Goal: Task Accomplishment & Management: Use online tool/utility

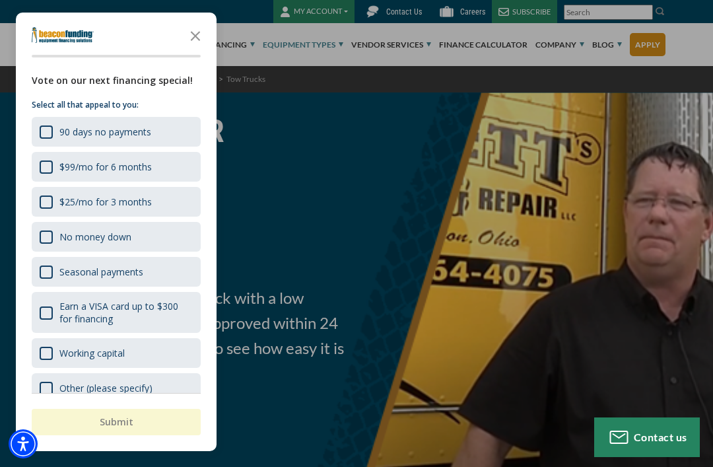
click at [205, 33] on icon "Close the survey" at bounding box center [195, 35] width 26 height 26
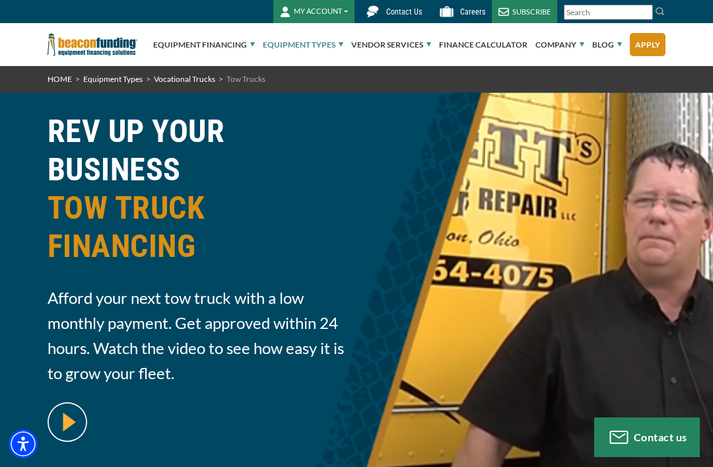
click at [489, 42] on link "Finance Calculator" at bounding box center [483, 45] width 89 height 42
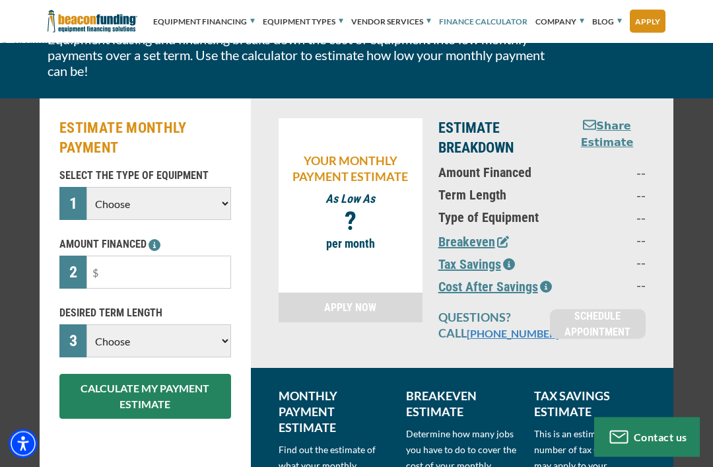
scroll to position [116, 0]
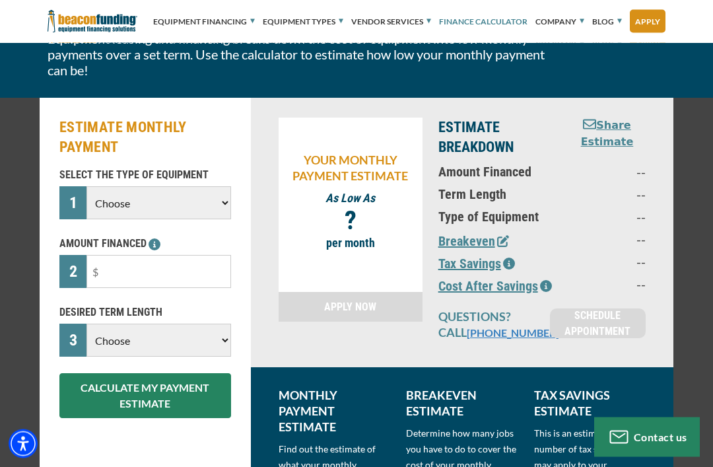
click at [221, 207] on select "Choose Backhoe Boom/Bucket Truck Chipper Commercial Mower Crane DTG/DTF Printin…" at bounding box center [159, 203] width 145 height 33
select select "5"
click at [125, 276] on input "text" at bounding box center [159, 271] width 145 height 33
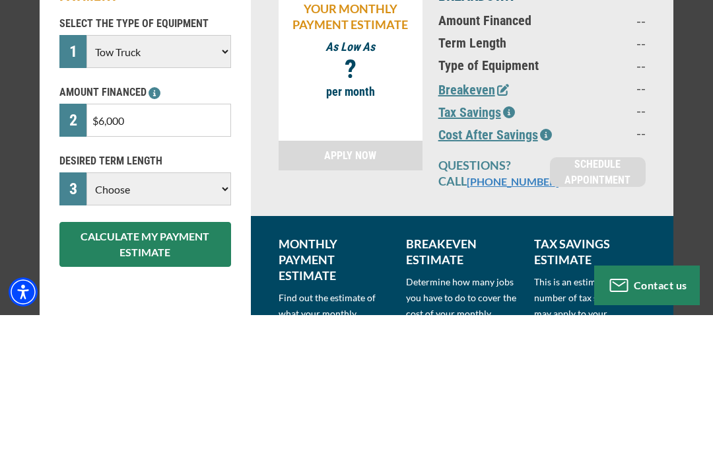
type input "$60,000"
click at [213, 324] on select "Choose 36 Months 48 Months 60 Months" at bounding box center [159, 340] width 145 height 33
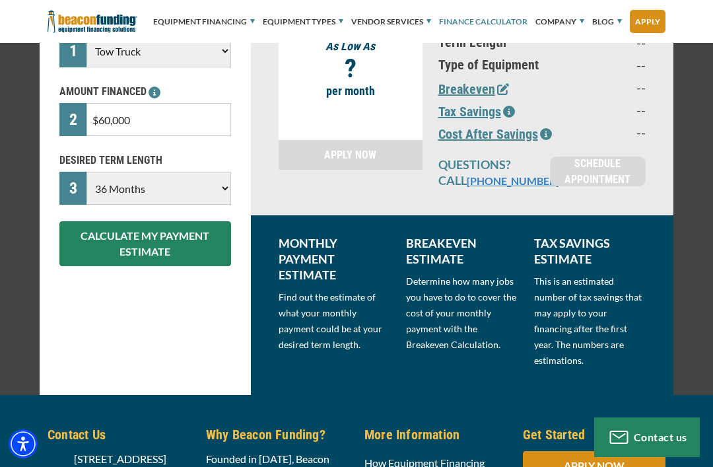
click at [227, 191] on select "Choose 36 Months 48 Months 60 Months" at bounding box center [159, 188] width 145 height 33
select select "60"
click at [156, 245] on button "CALCULATE MY PAYMENT ESTIMATE" at bounding box center [145, 243] width 172 height 45
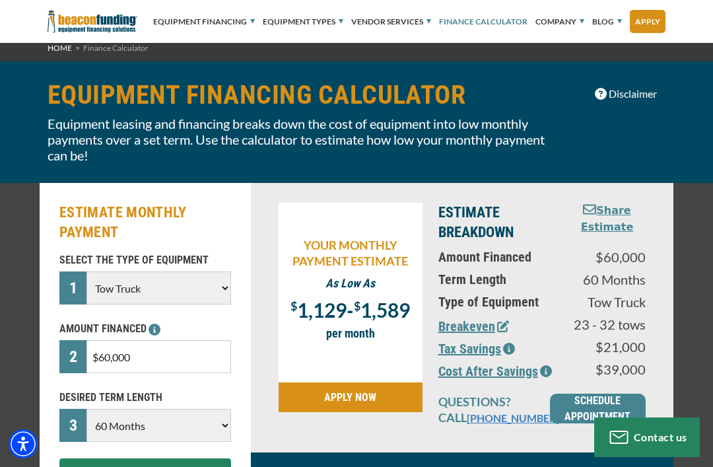
scroll to position [0, 0]
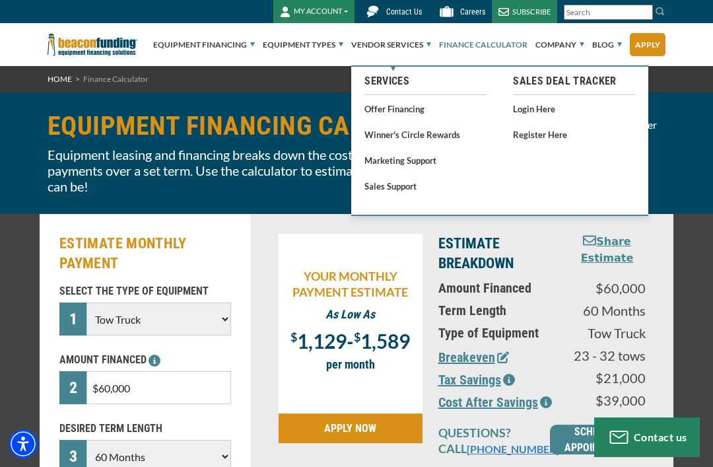
click at [431, 47] on link "Vendor Services" at bounding box center [391, 45] width 80 height 42
